Goal: Transaction & Acquisition: Purchase product/service

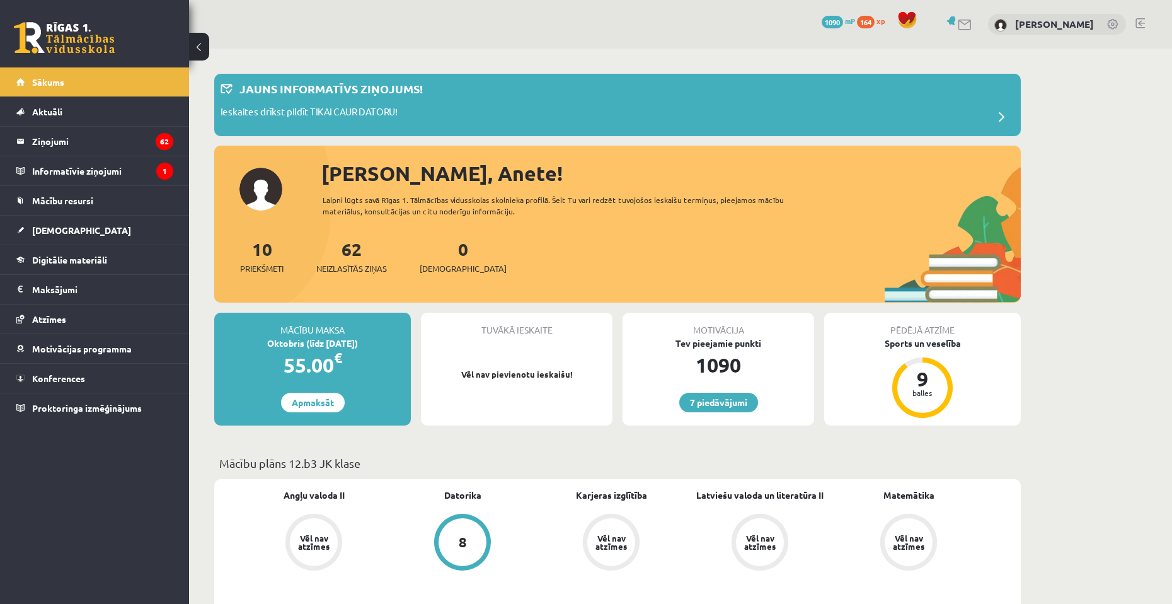
drag, startPoint x: 715, startPoint y: 55, endPoint x: 720, endPoint y: 68, distance: 14.2
click at [843, 21] on span "1090" at bounding box center [832, 22] width 21 height 13
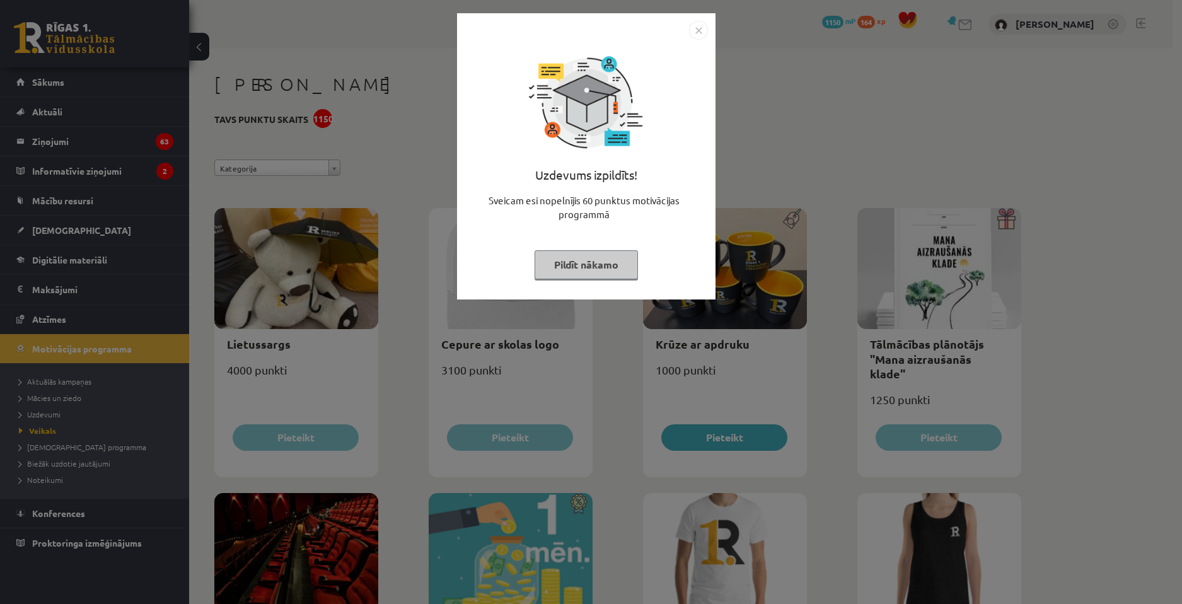
click at [706, 28] on img "Close" at bounding box center [698, 30] width 19 height 19
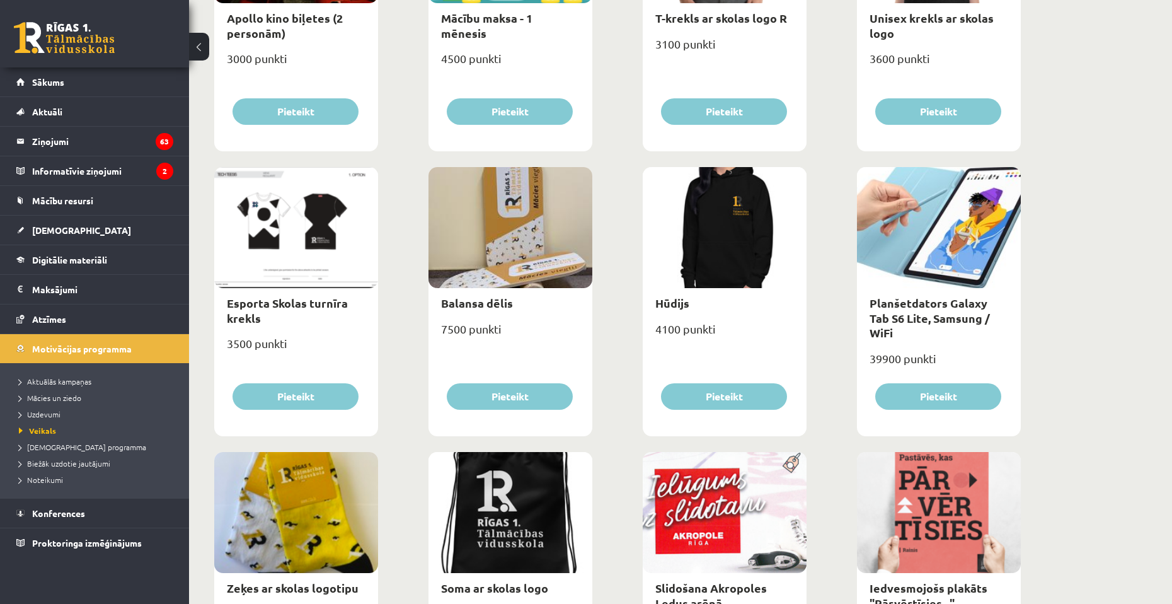
scroll to position [630, 0]
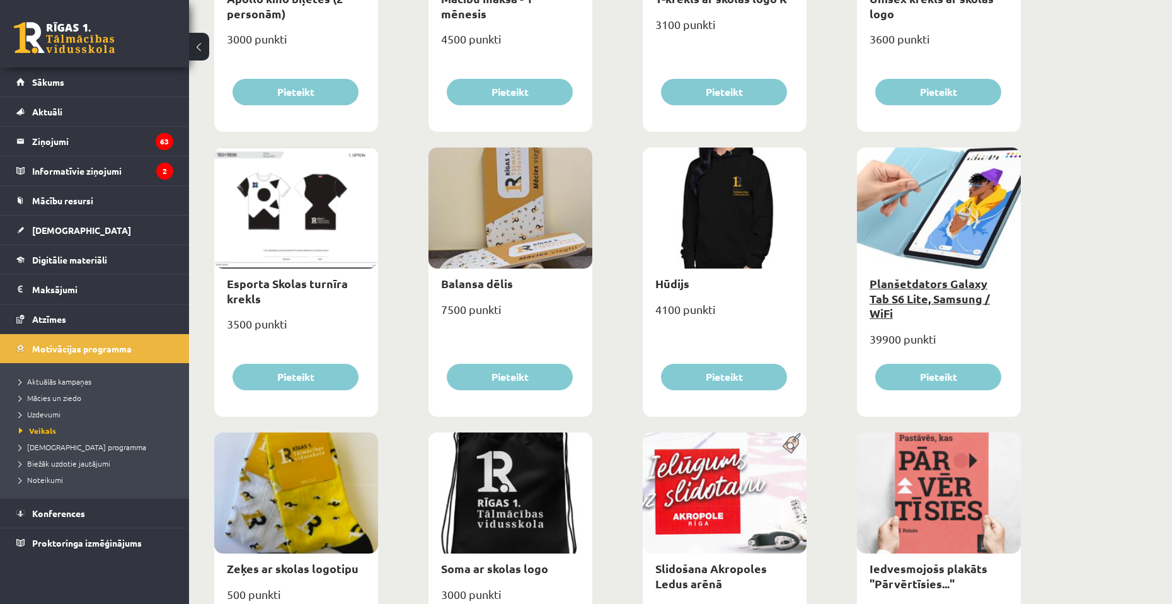
click at [970, 285] on link "Planšetdators Galaxy Tab S6 Lite, Samsung / WiFi" at bounding box center [930, 298] width 120 height 44
type input "*"
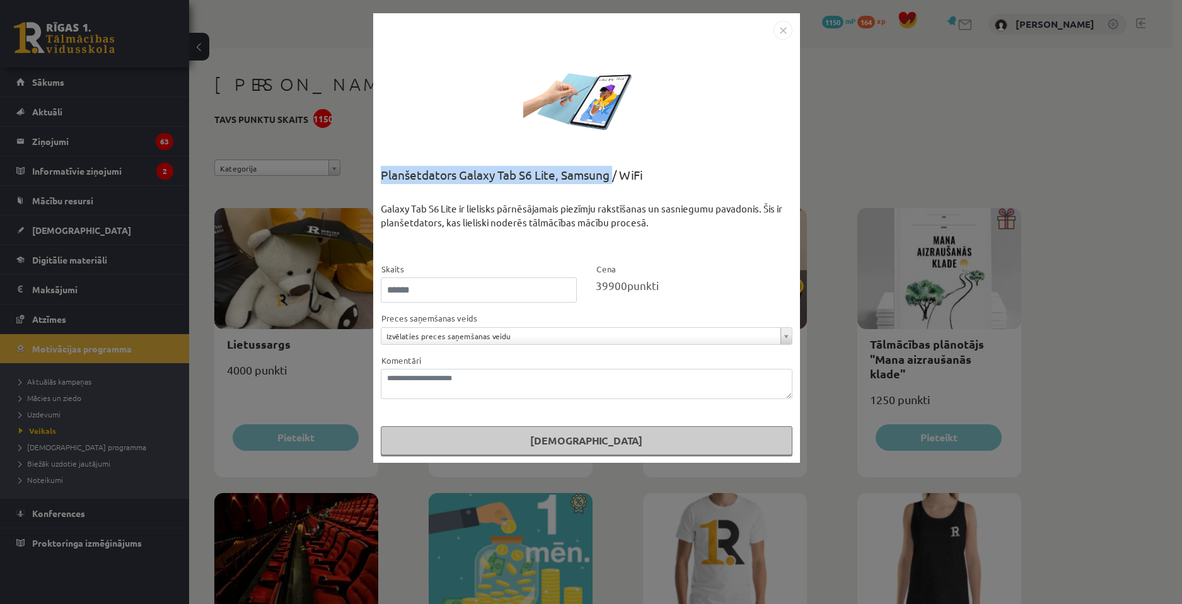
drag, startPoint x: 383, startPoint y: 171, endPoint x: 613, endPoint y: 176, distance: 230.1
click at [613, 176] on div "Planšetdators Galaxy Tab S6 Lite, Samsung / WiFi" at bounding box center [587, 184] width 412 height 36
copy div "Planšetdators Galaxy Tab S6 Lite, Samsung"
click at [789, 26] on img "Close" at bounding box center [782, 30] width 19 height 19
